Goal: Information Seeking & Learning: Learn about a topic

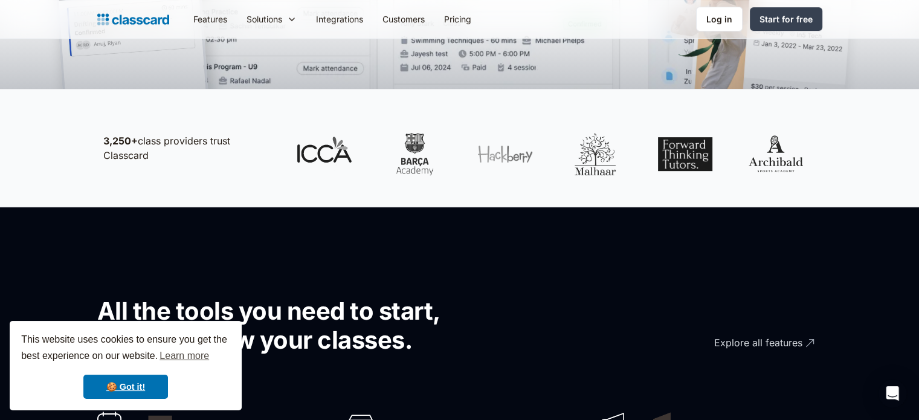
scroll to position [544, 0]
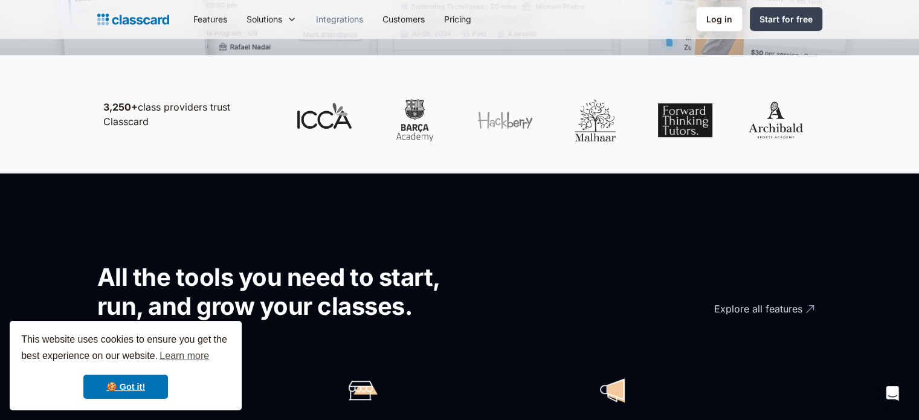
click at [341, 19] on link "Integrations" at bounding box center [339, 18] width 66 height 27
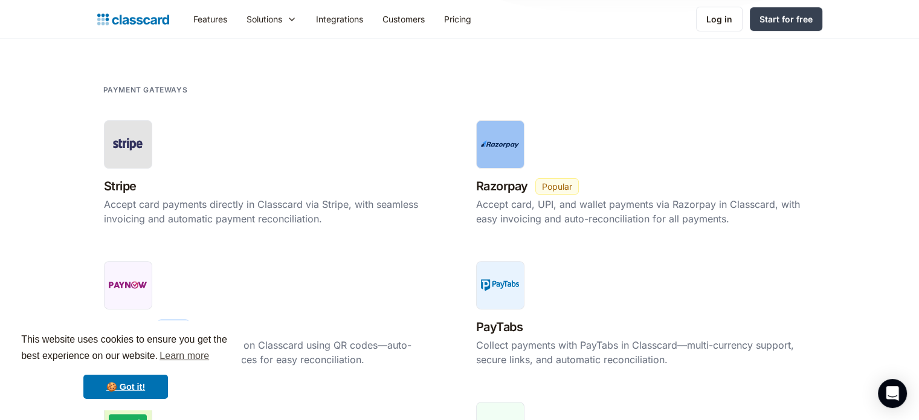
scroll to position [363, 0]
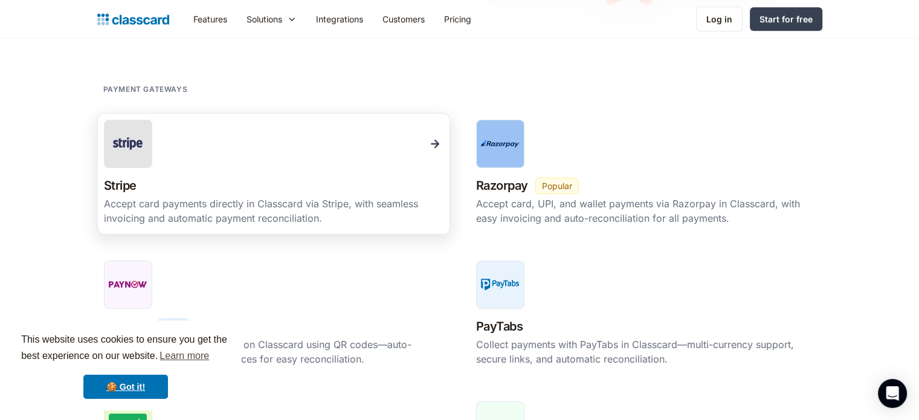
click at [137, 187] on div "Stripe New Beta Popular" at bounding box center [274, 185] width 340 height 21
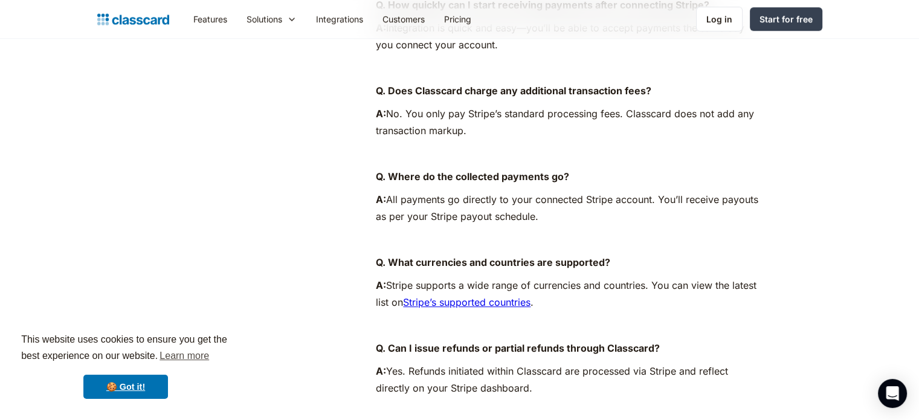
scroll to position [846, 0]
